Goal: Information Seeking & Learning: Learn about a topic

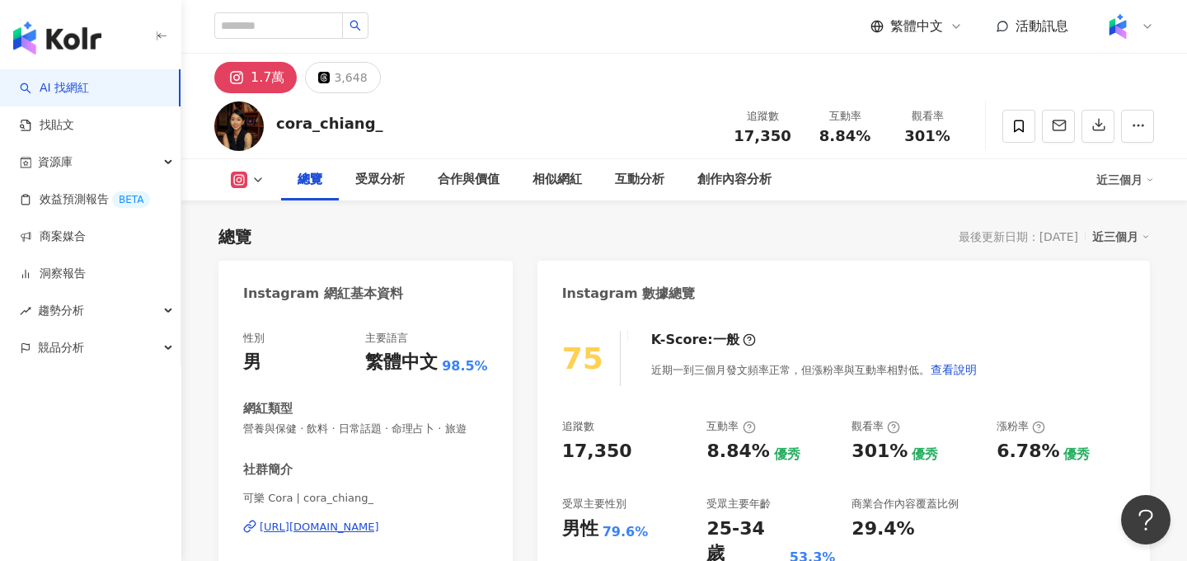
click at [377, 526] on div "社群簡介 可樂 Cora | cora_chiang_ https://www.instagram.com/cora_chiang_/ 🎬 @stupidba…" at bounding box center [365, 560] width 245 height 199
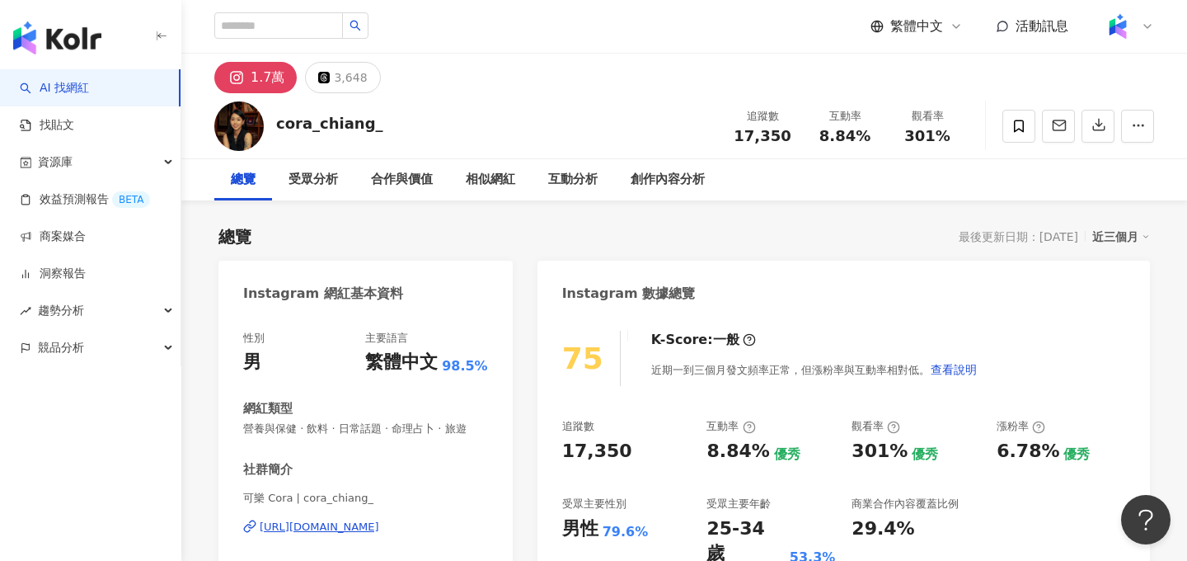
scroll to position [101, 0]
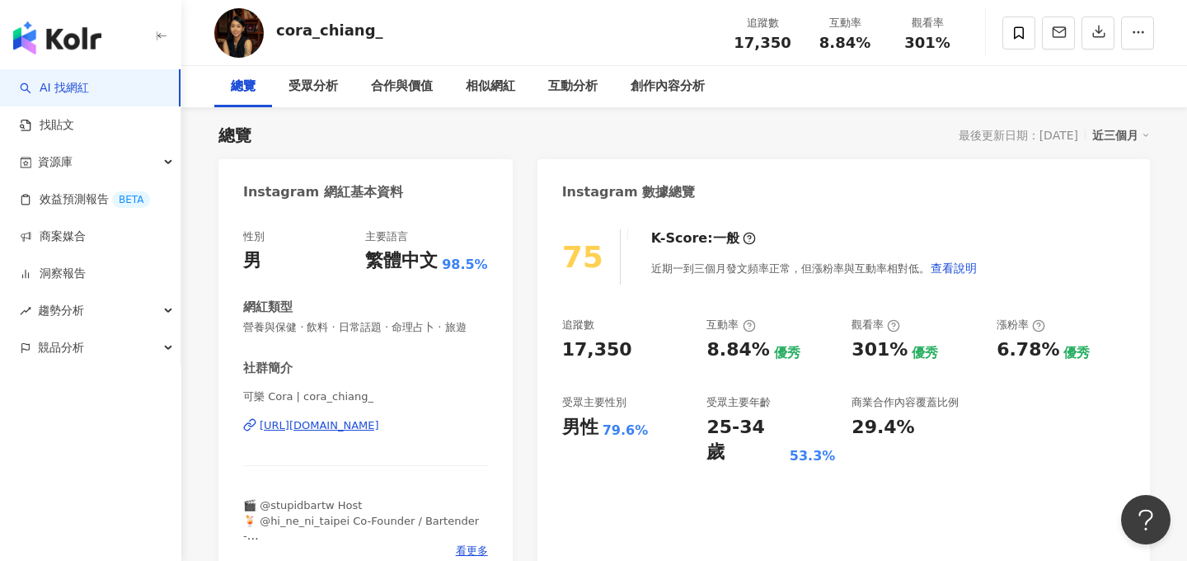
click at [379, 424] on div "https://www.instagram.com/cora_chiang_/" at bounding box center [320, 425] width 120 height 15
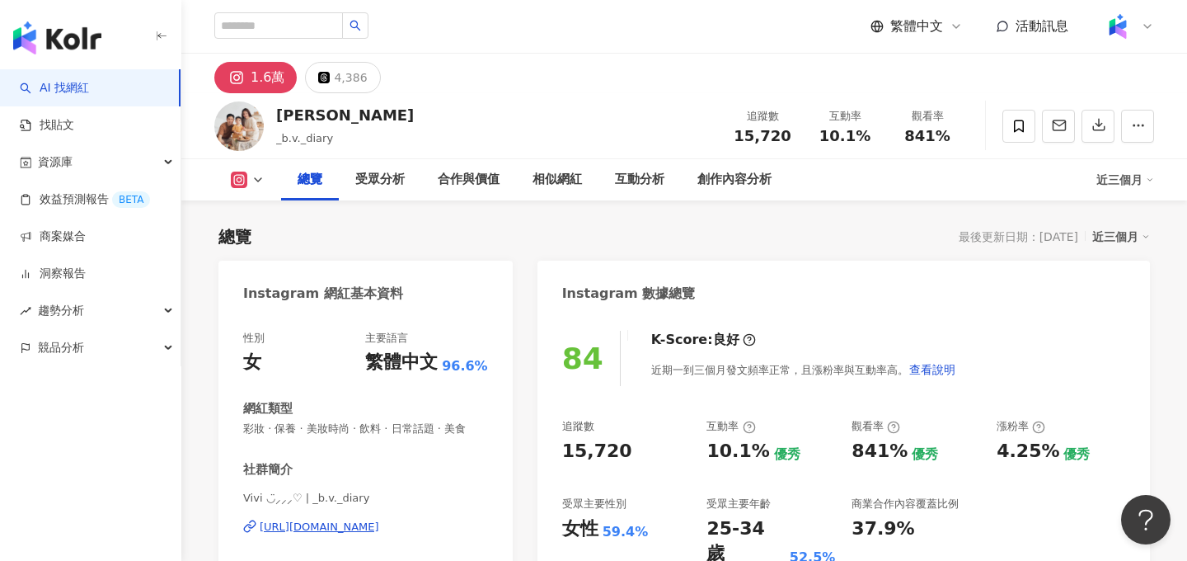
click at [379, 530] on div "https://www.instagram.com/_b.v._diary/" at bounding box center [320, 526] width 120 height 15
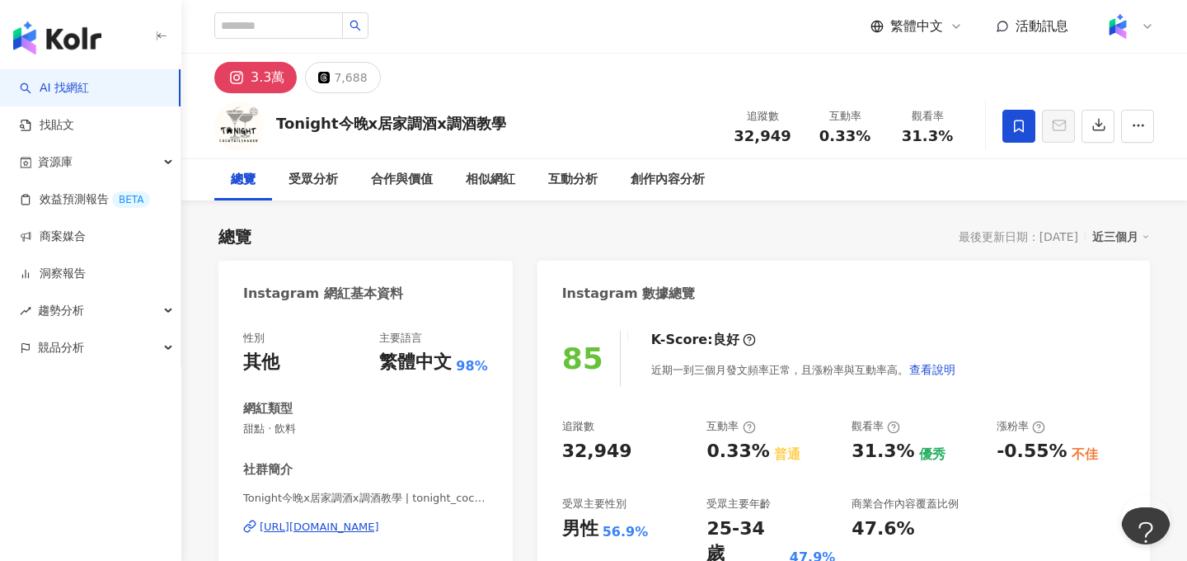
scroll to position [101, 0]
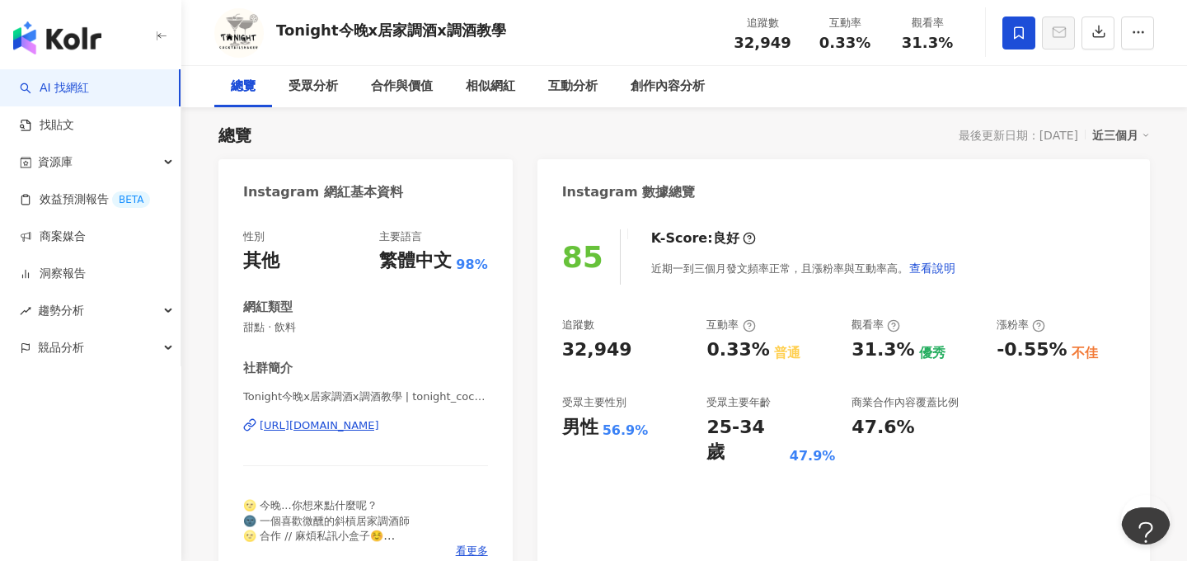
click at [379, 422] on div "https://www.instagram.com/tonight_cocktailshaker/" at bounding box center [320, 425] width 120 height 15
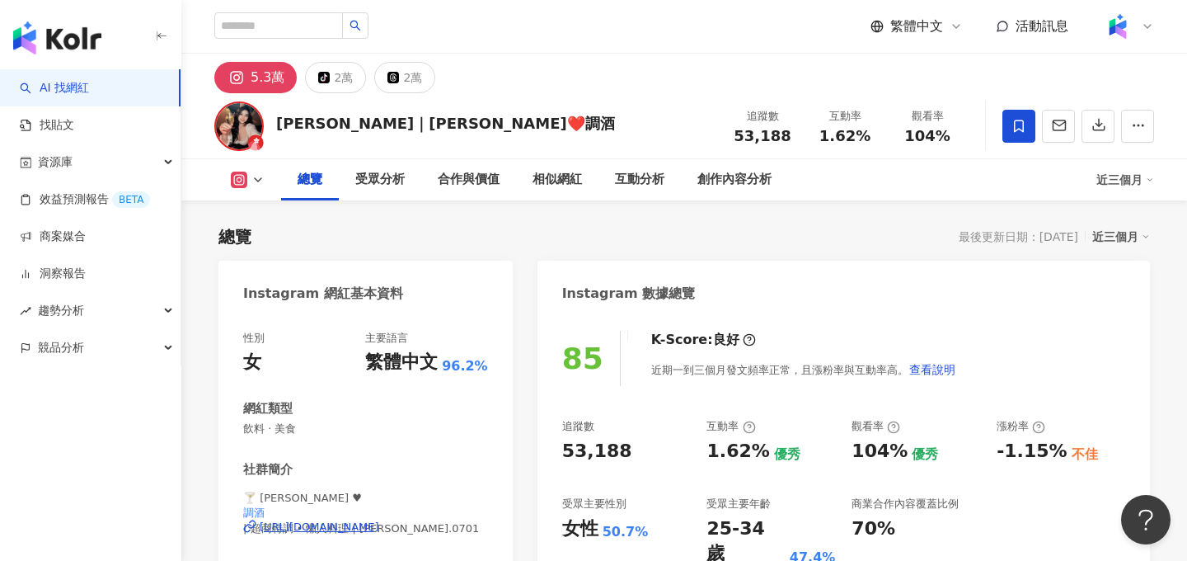
scroll to position [142, 0]
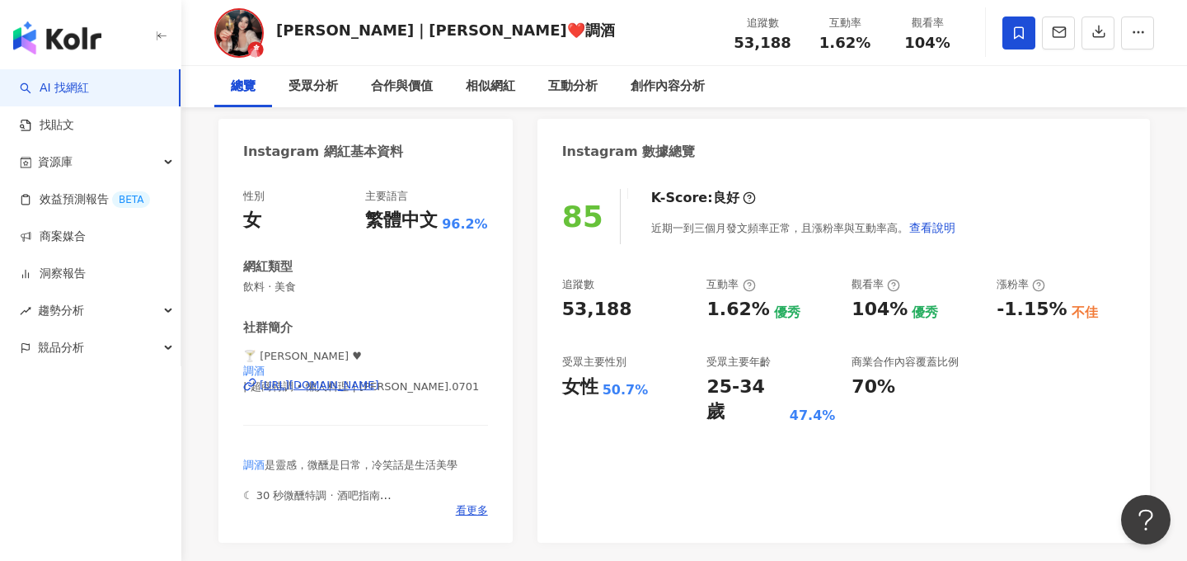
click at [379, 384] on div "https://www.instagram.com/sandra.0701/" at bounding box center [320, 385] width 120 height 15
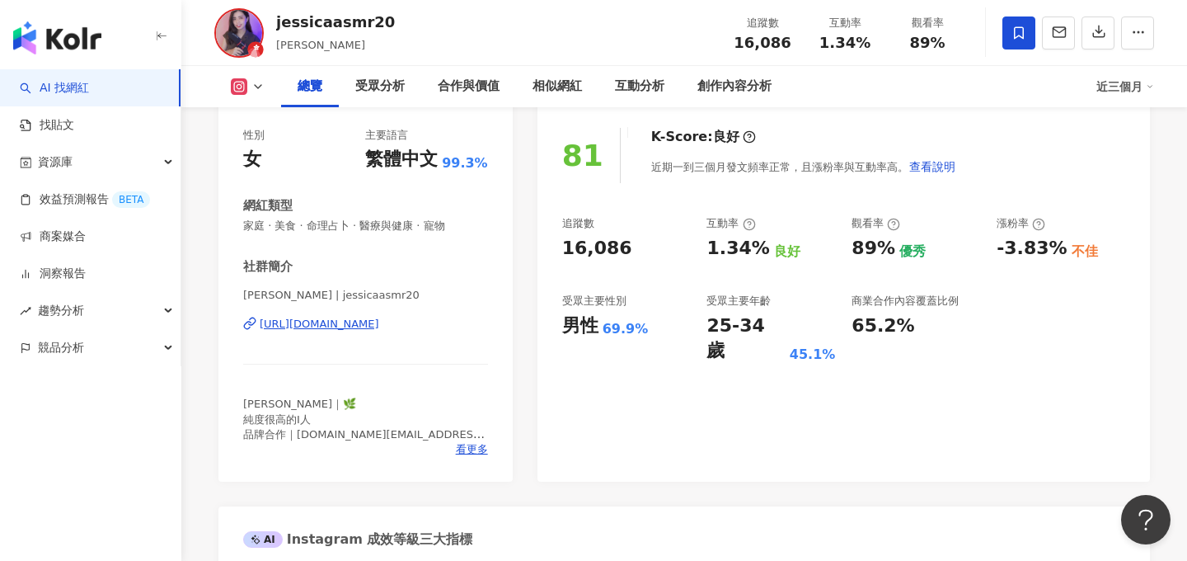
scroll to position [237, 0]
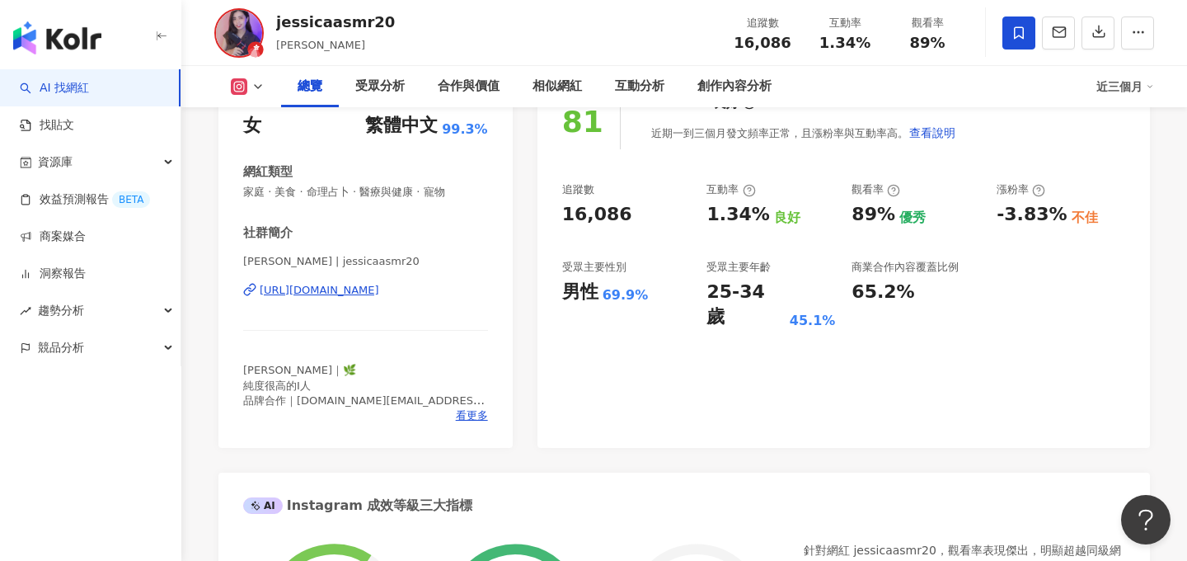
click at [379, 295] on div "https://www.instagram.com/jessicaasmr20/" at bounding box center [320, 290] width 120 height 15
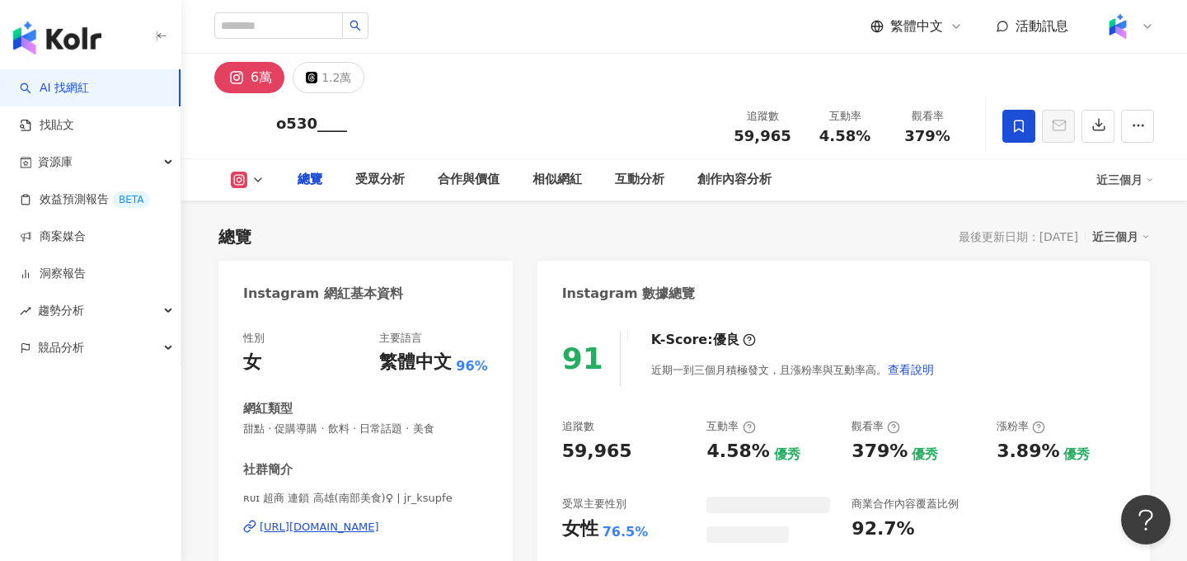
scroll to position [101, 0]
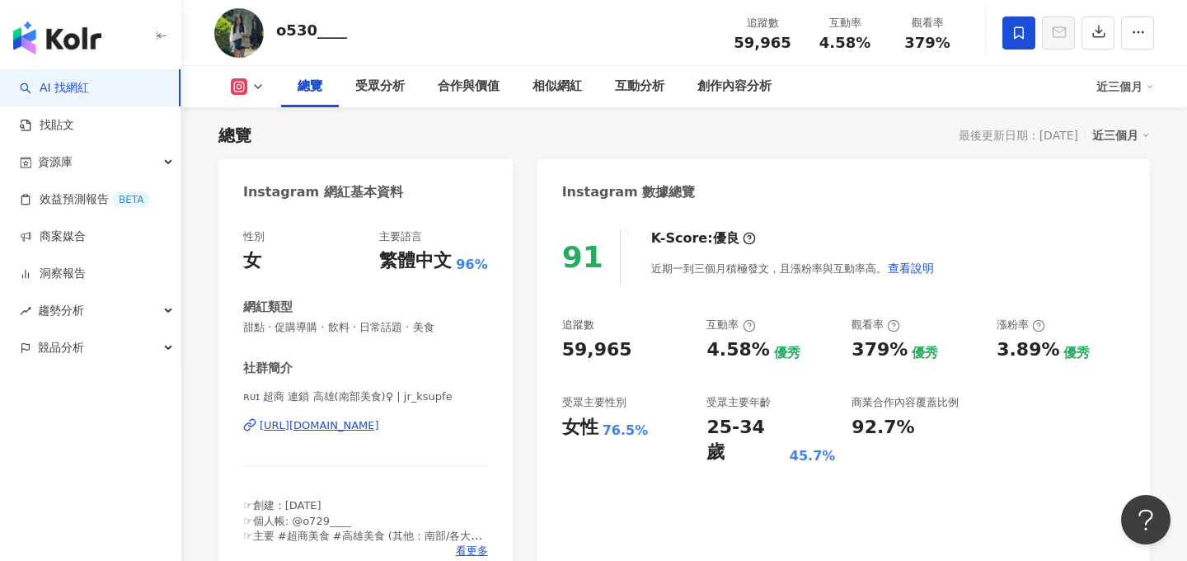
click at [363, 438] on div "ʀᴜɪ 超商 連鎖 高雄(南部美食)♀ | jr_ksupfe https://www.instagram.com/jr_ksupfe/" at bounding box center [365, 437] width 245 height 96
click at [366, 425] on div "https://www.instagram.com/jr_ksupfe/" at bounding box center [320, 425] width 120 height 15
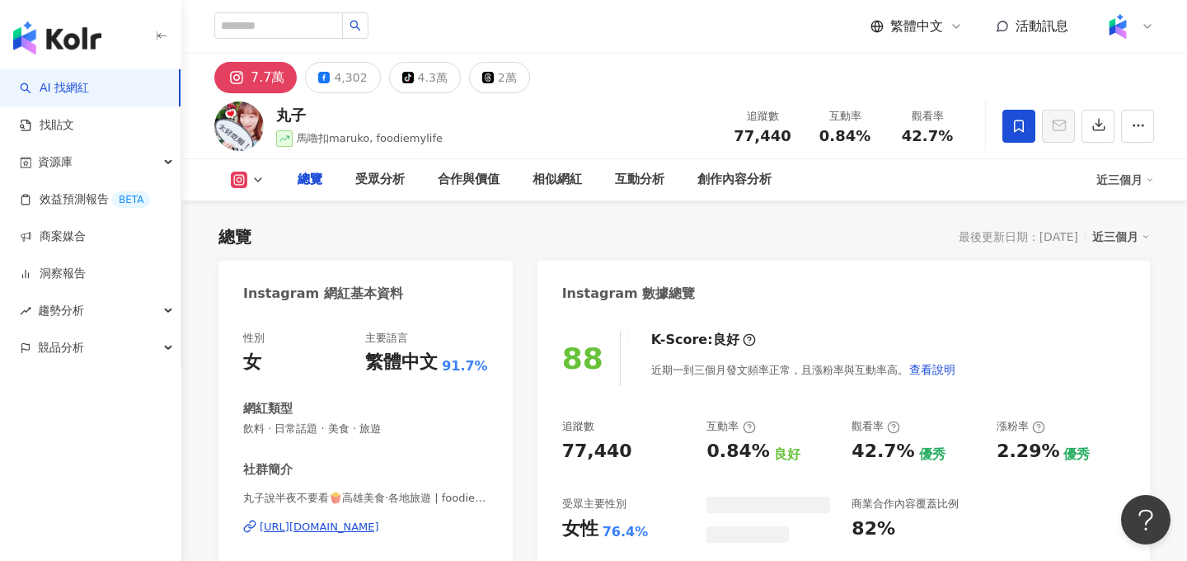
scroll to position [101, 0]
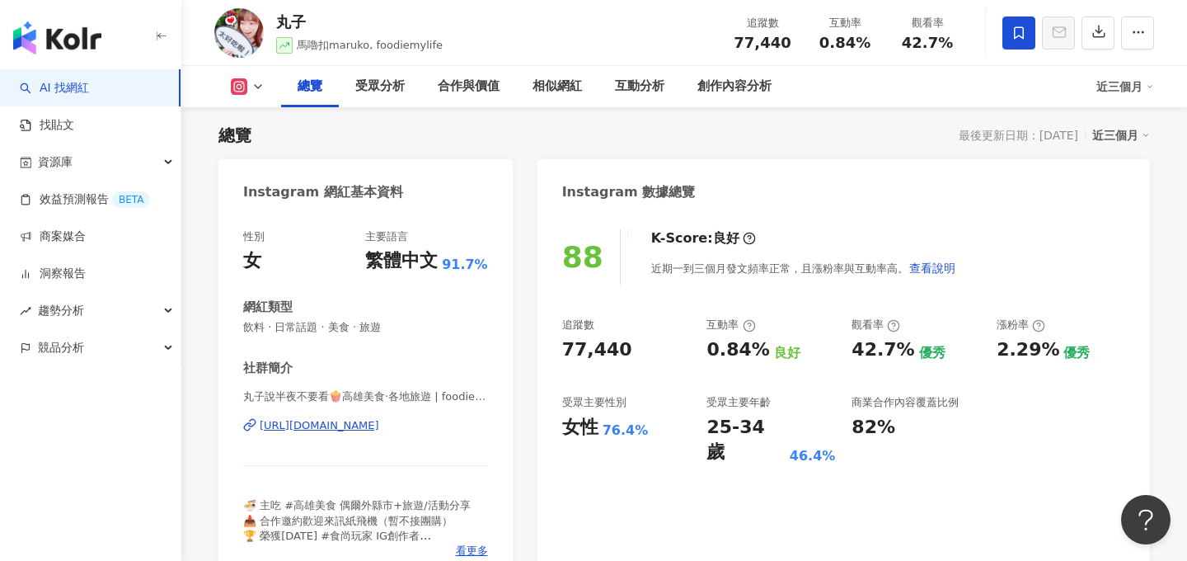
click at [379, 421] on div "[URL][DOMAIN_NAME]" at bounding box center [320, 425] width 120 height 15
